Goal: Task Accomplishment & Management: Use online tool/utility

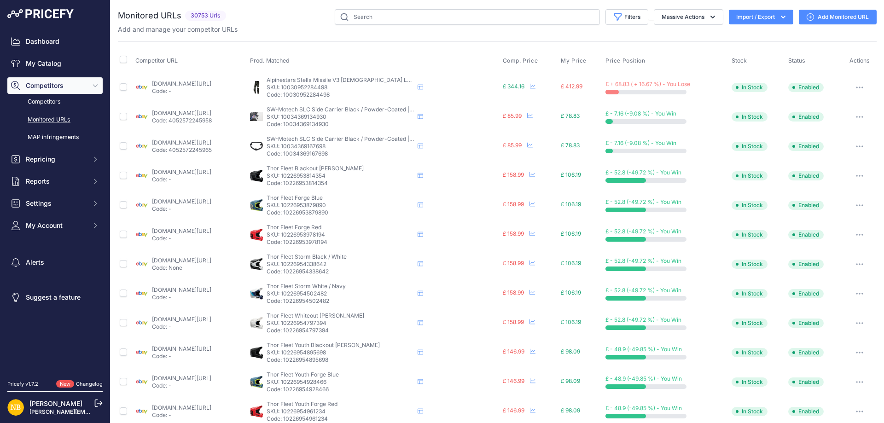
click at [779, 16] on icon "button" at bounding box center [783, 16] width 9 height 9
click at [748, 37] on span "Import" at bounding box center [753, 36] width 17 height 7
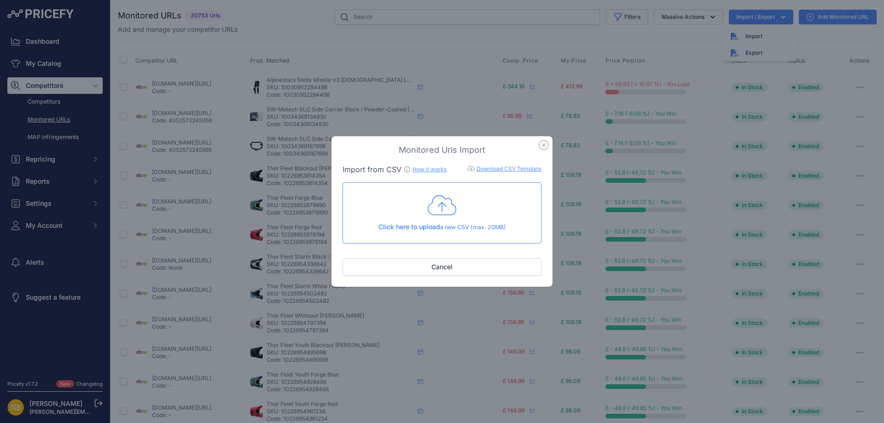
click at [485, 46] on div "Monitored Urls Import Import from CSV How it works Download CSV Template Check …" at bounding box center [442, 211] width 884 height 423
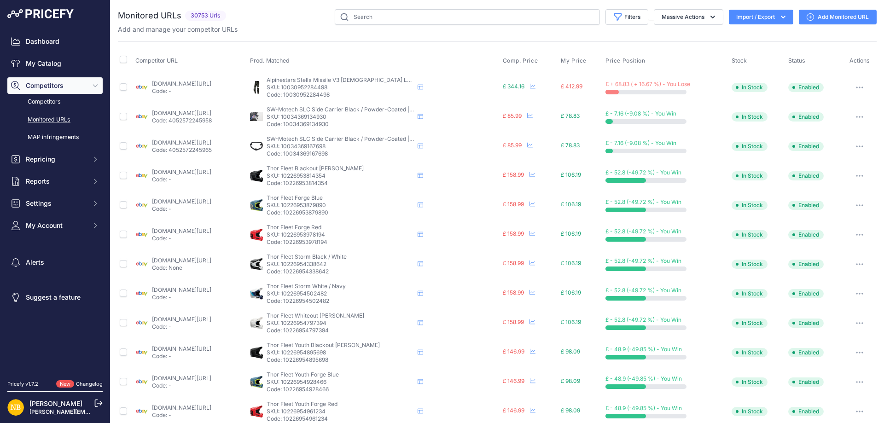
click at [779, 15] on icon "button" at bounding box center [783, 16] width 9 height 9
click at [761, 33] on div "Import" at bounding box center [760, 36] width 74 height 17
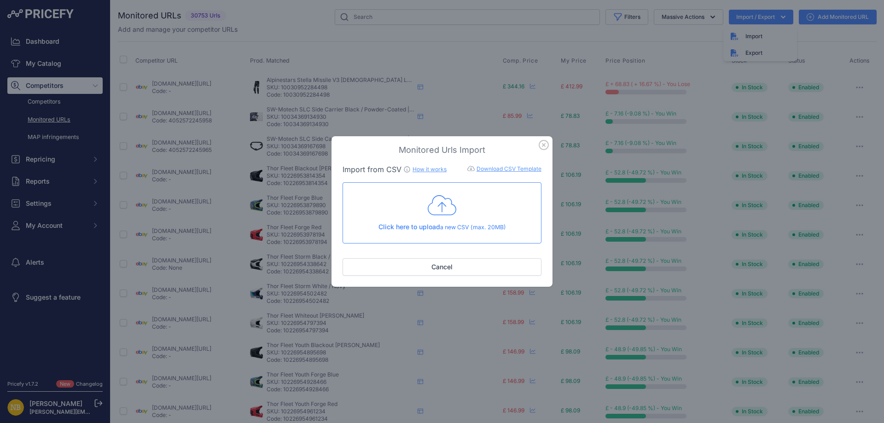
click at [450, 206] on icon at bounding box center [442, 205] width 29 height 23
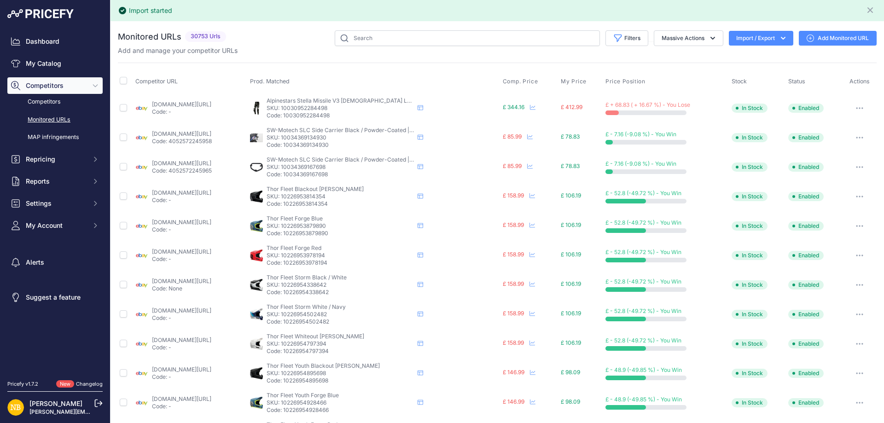
click at [779, 39] on icon "button" at bounding box center [783, 38] width 9 height 9
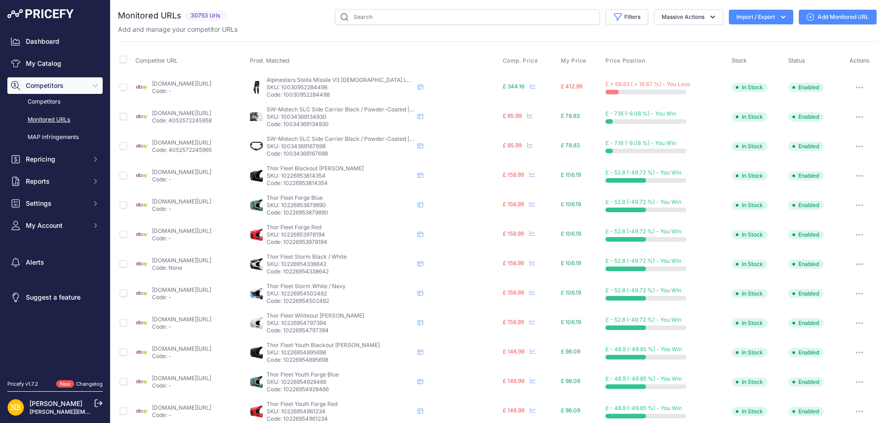
click at [779, 20] on icon "button" at bounding box center [783, 16] width 9 height 9
click at [779, 17] on icon "button" at bounding box center [783, 16] width 9 height 9
click at [623, 19] on button "Filters" at bounding box center [626, 17] width 43 height 16
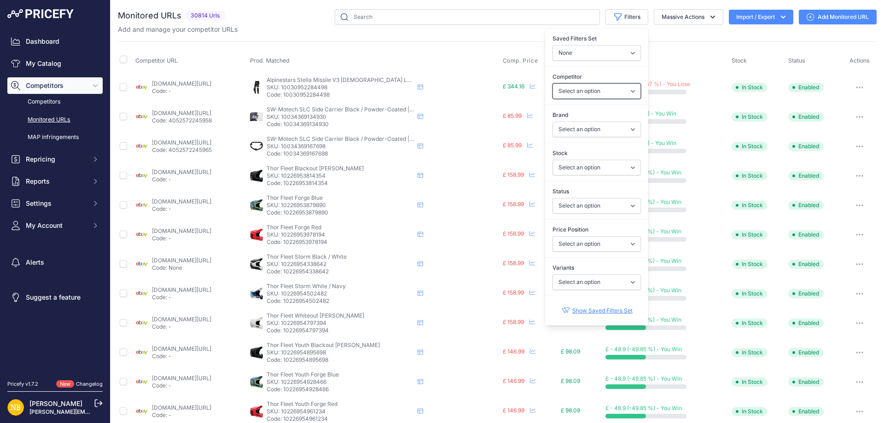
click at [563, 92] on select "Select an option 1stmx.co.uk 99bikes.co.uk adventurerider.co.uk agv.com asos.co…" at bounding box center [596, 91] width 88 height 16
select select "3972"
click at [552, 83] on select "Select an option 1stmx.co.uk 99bikes.co.uk adventurerider.co.uk agv.com asos.co…" at bounding box center [596, 91] width 88 height 16
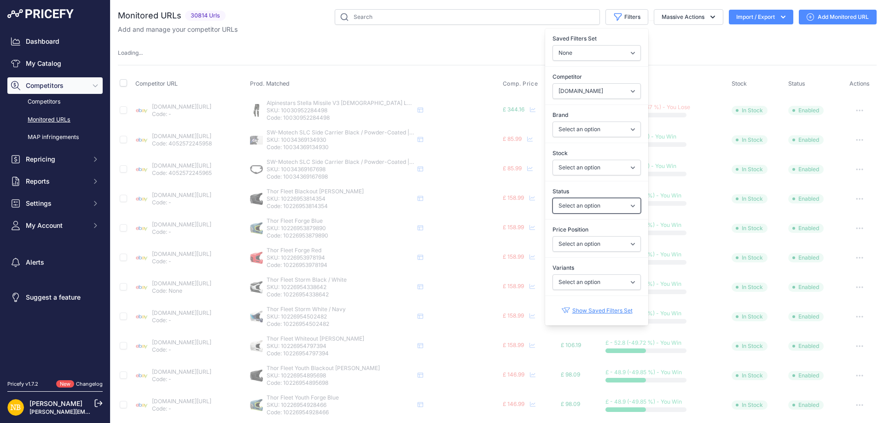
click at [565, 211] on select "Select an option Enabled Disabled In progress Scraping Failed Not Found Missing…" at bounding box center [596, 206] width 88 height 16
select select "2"
click at [552, 198] on select "Select an option Enabled Disabled In progress Scraping Failed Not Found Missing…" at bounding box center [596, 206] width 88 height 16
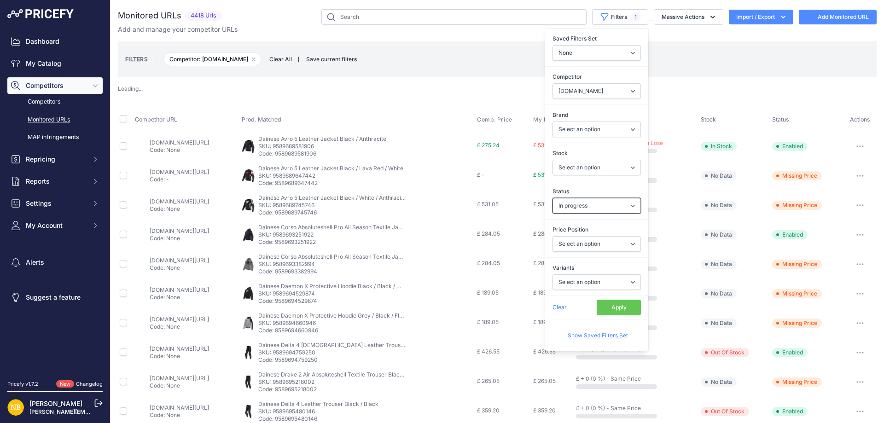
select select "3972"
select select
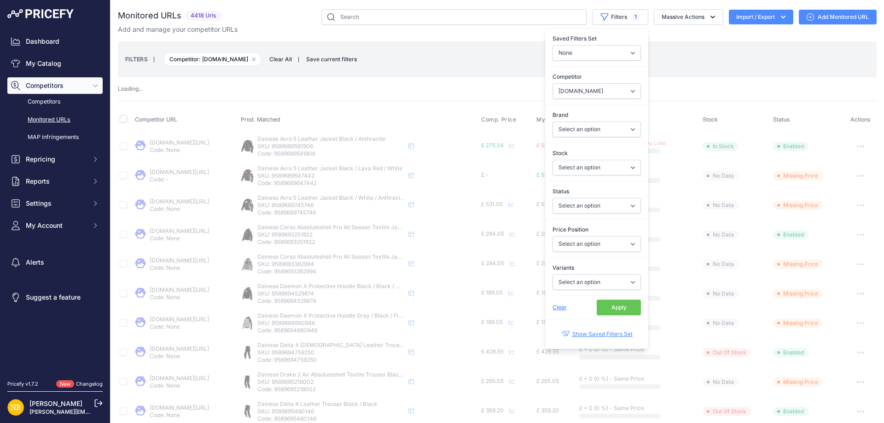
click at [605, 308] on button "Apply" at bounding box center [619, 308] width 44 height 16
